Goal: Check status: Check status

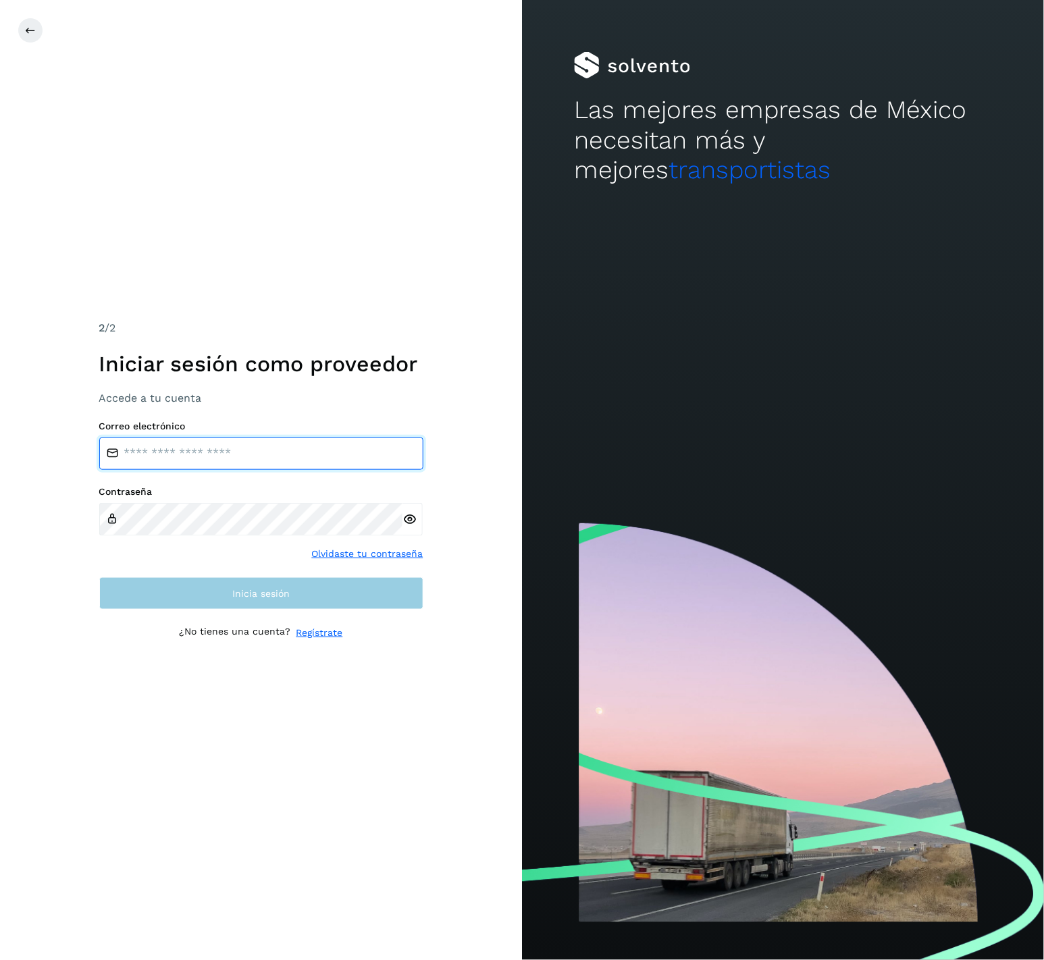
type input "**********"
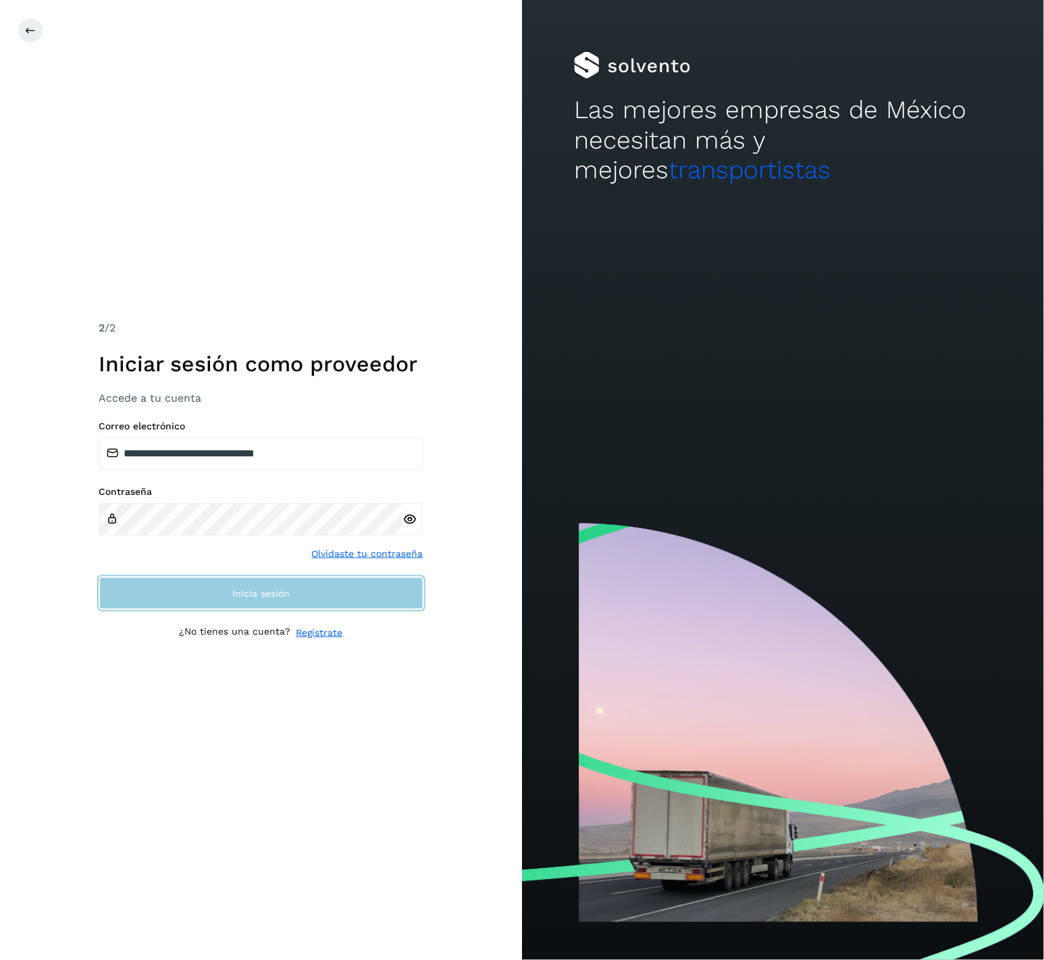
click at [312, 591] on button "Inicia sesión" at bounding box center [261, 593] width 324 height 32
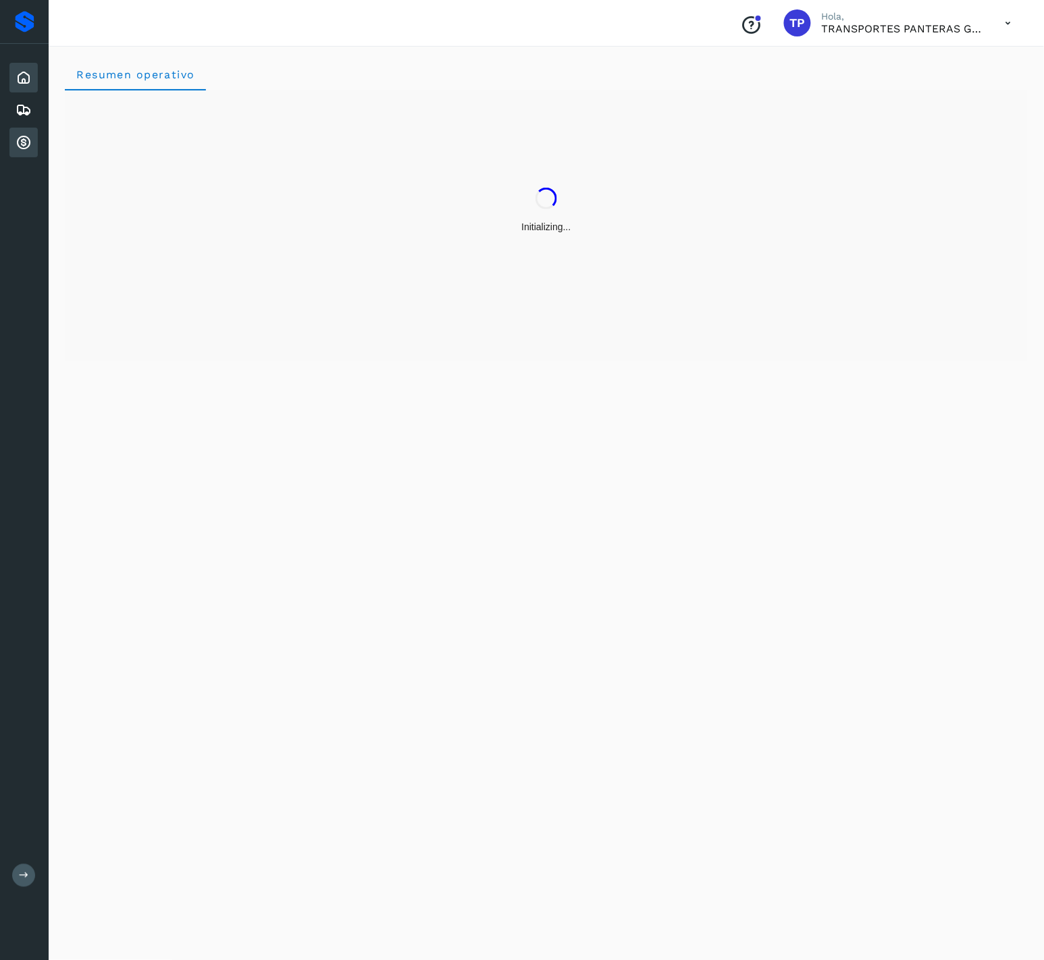
click at [28, 134] on icon at bounding box center [24, 142] width 16 height 16
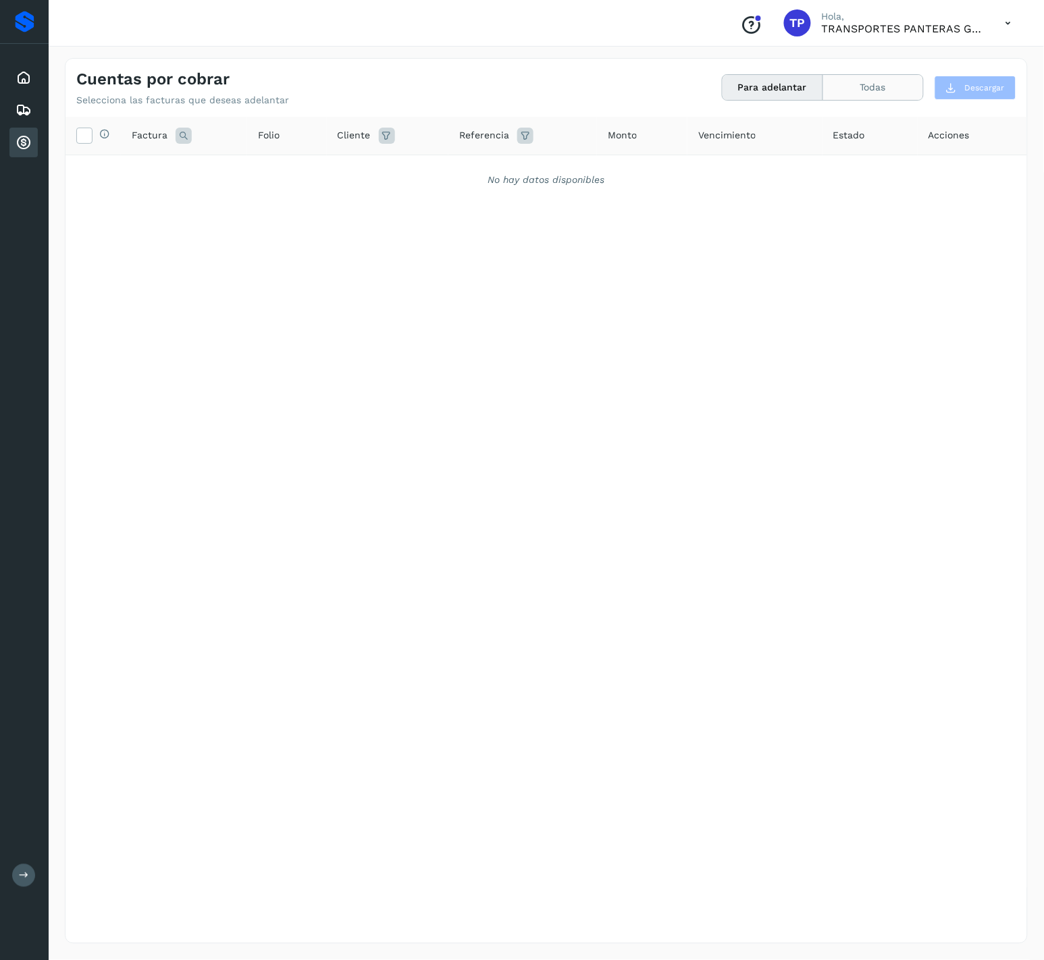
click at [876, 84] on button "Todas" at bounding box center [873, 87] width 100 height 25
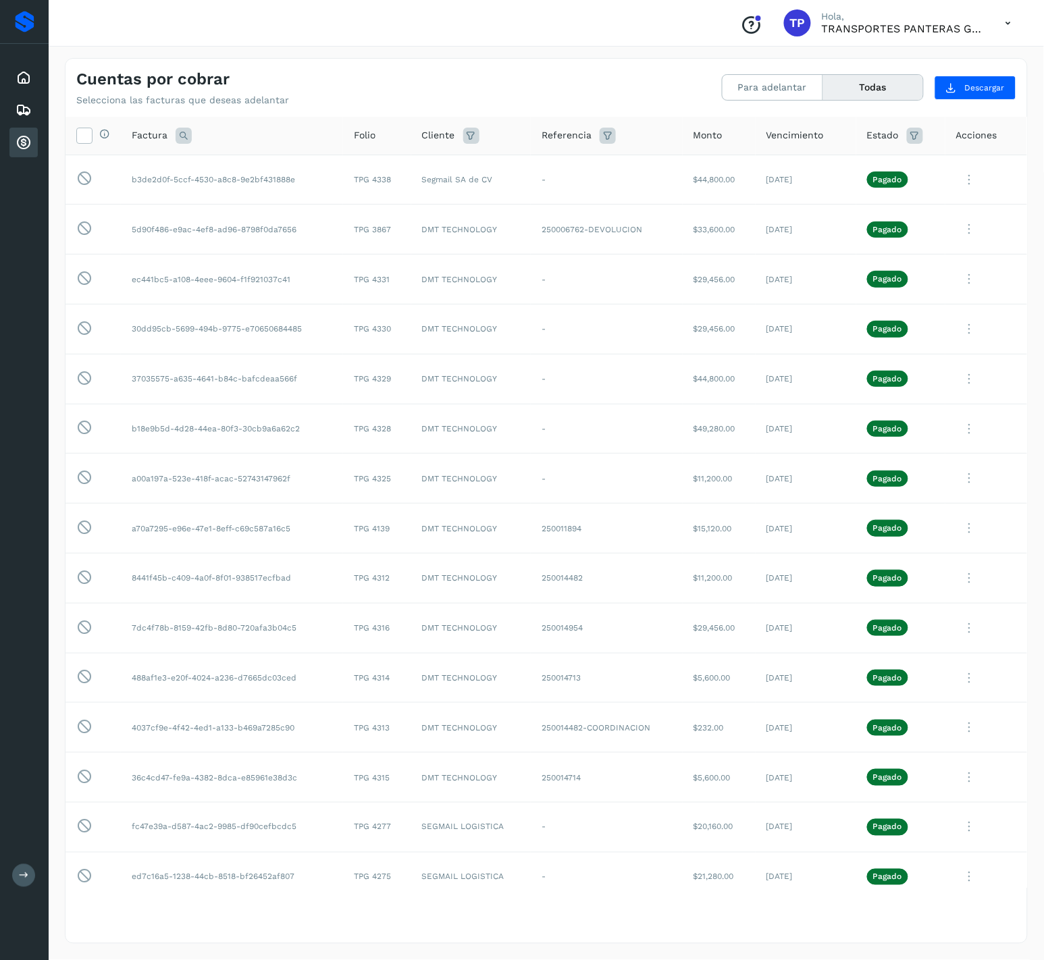
click at [556, 15] on div "Conoce nuestros beneficios TP Hola, TRANSPORTES PANTERAS GAPO S.A. DE C.V." at bounding box center [546, 23] width 995 height 47
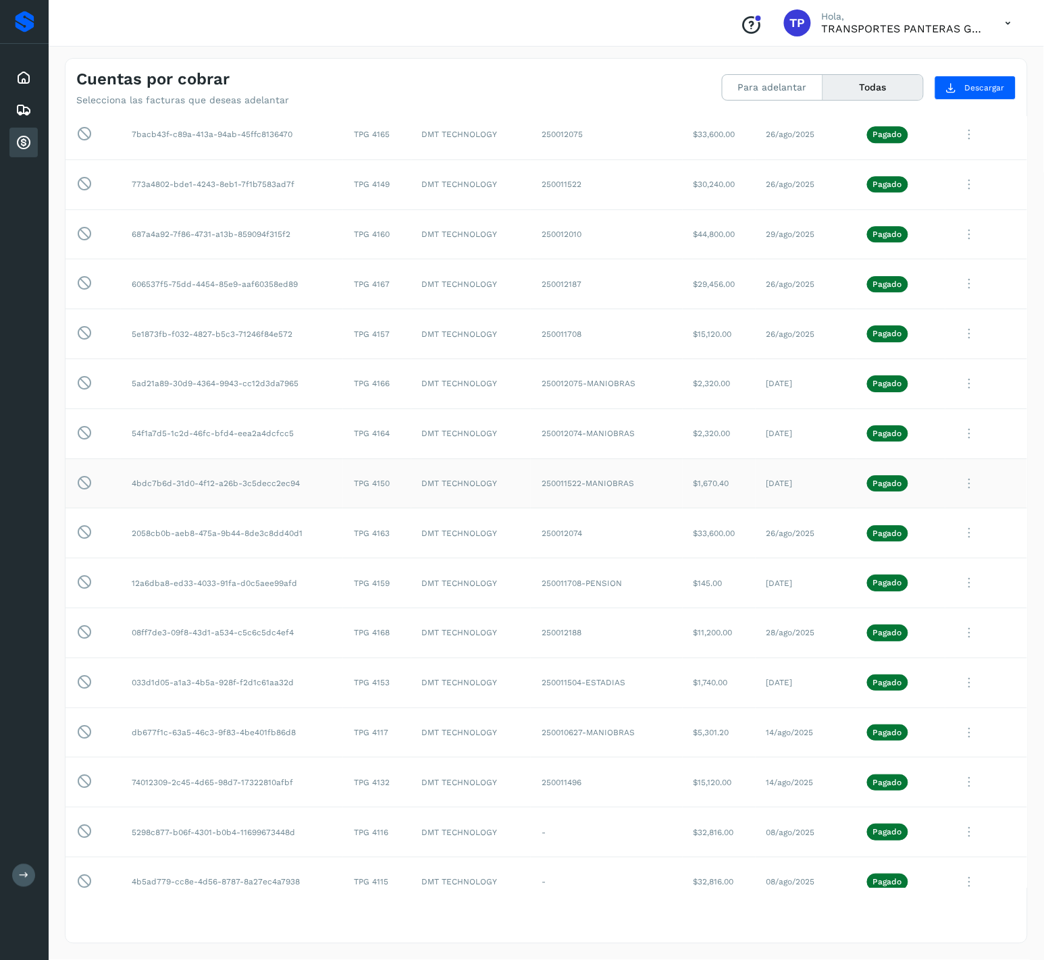
click at [377, 500] on td "TPG 4150" at bounding box center [377, 483] width 68 height 50
copy td "4150"
click at [377, 503] on td "TPG 4150" at bounding box center [377, 483] width 68 height 50
